Goal: Navigation & Orientation: Find specific page/section

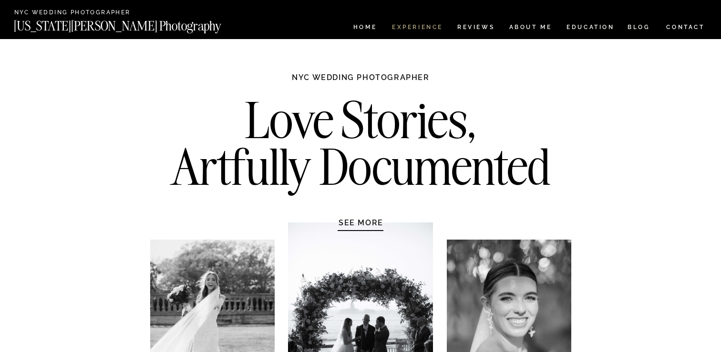
click at [430, 31] on nav "Experience" at bounding box center [417, 28] width 50 height 8
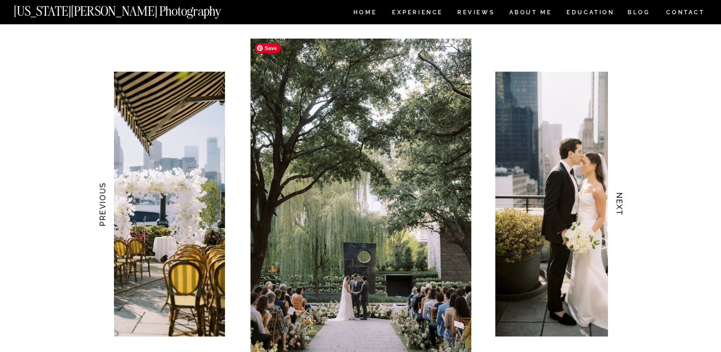
scroll to position [948, 0]
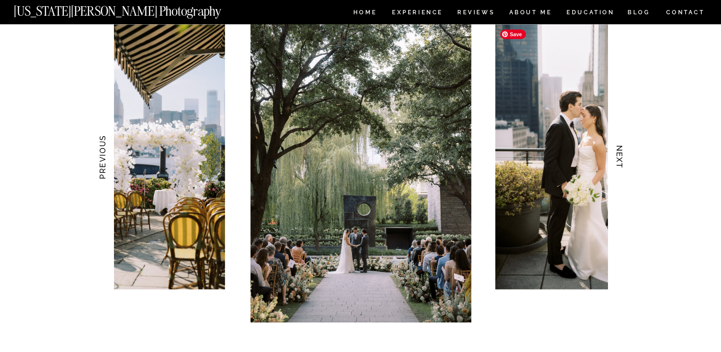
click at [559, 155] on img at bounding box center [583, 157] width 177 height 265
click at [619, 158] on h3 "NEXT" at bounding box center [620, 157] width 10 height 60
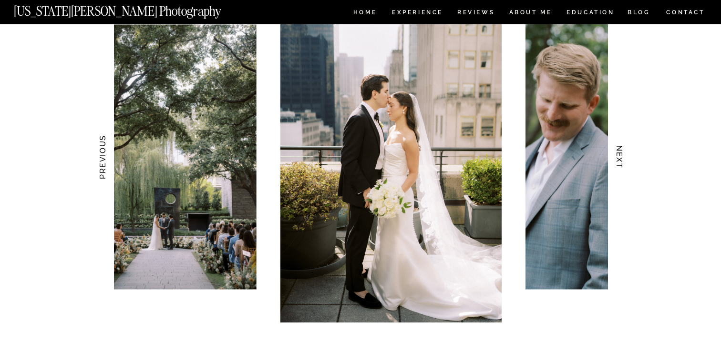
click at [619, 158] on h3 "NEXT" at bounding box center [620, 157] width 10 height 60
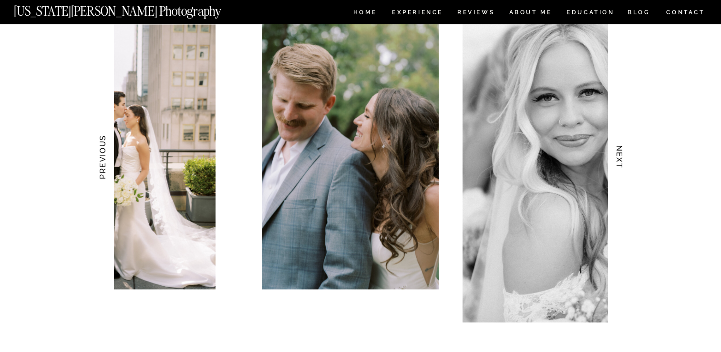
click at [619, 158] on h3 "NEXT" at bounding box center [620, 157] width 10 height 60
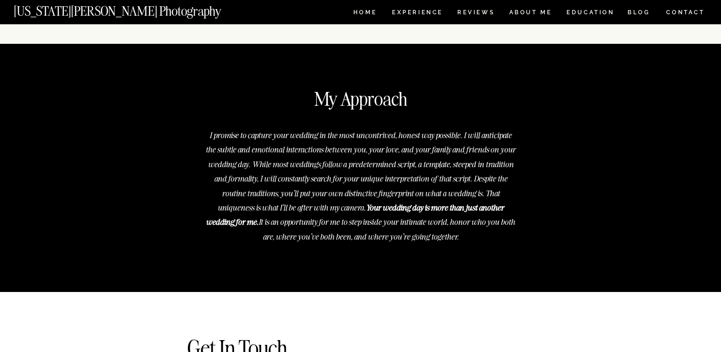
scroll to position [3559, 0]
